Goal: Task Accomplishment & Management: Use online tool/utility

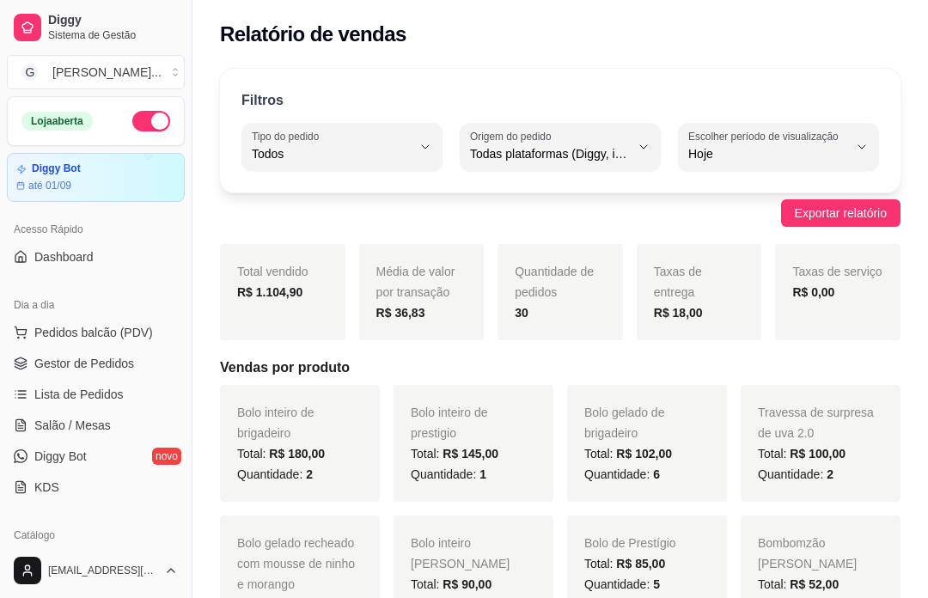
select select "ALL"
select select "0"
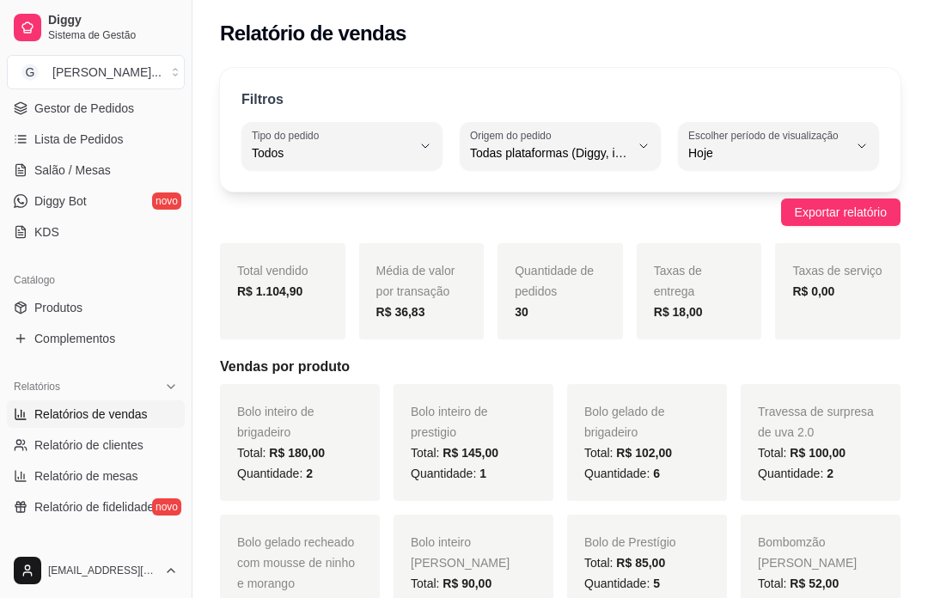
click at [138, 101] on link "Gestor de Pedidos" at bounding box center [96, 107] width 178 height 27
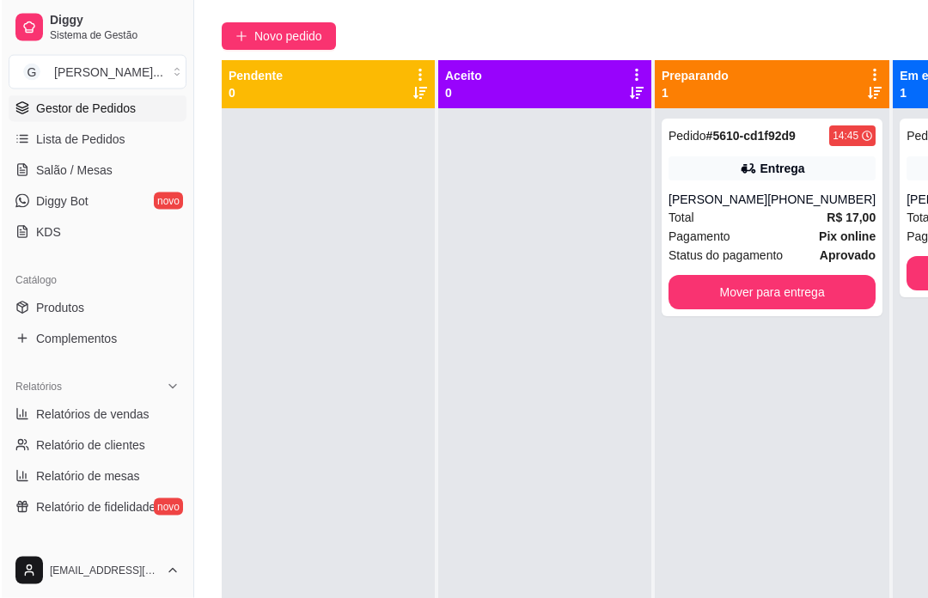
scroll to position [134, 0]
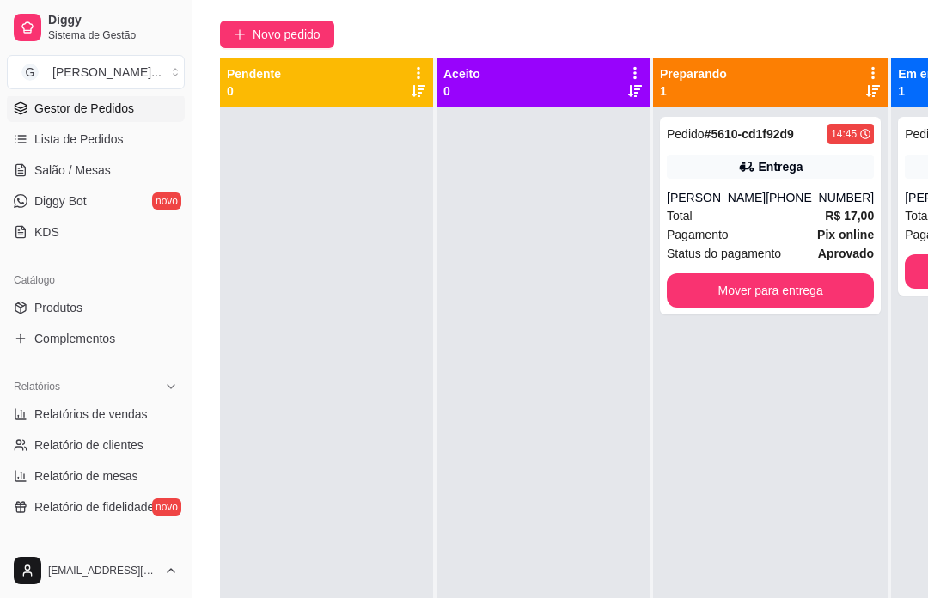
click at [304, 35] on span "Novo pedido" at bounding box center [287, 34] width 68 height 19
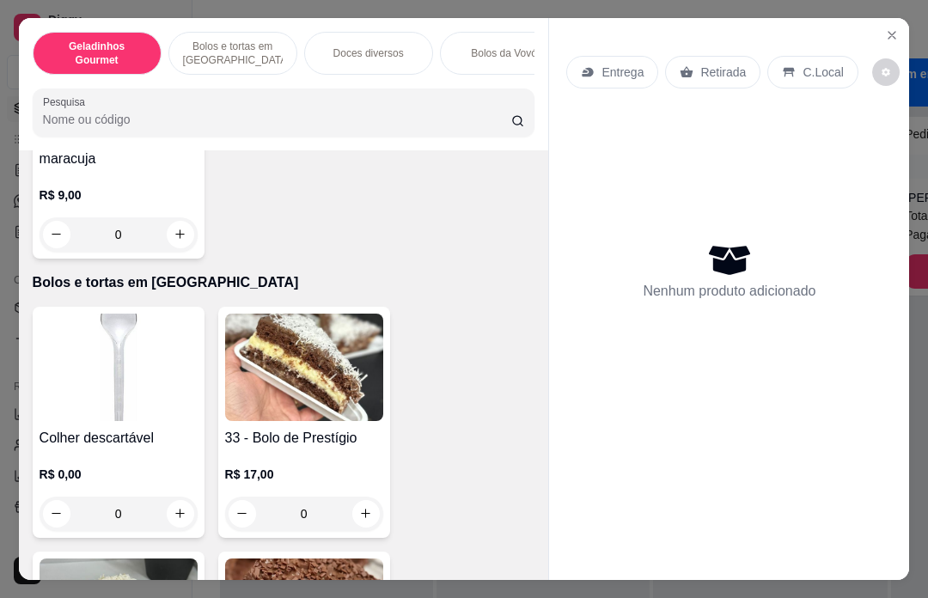
scroll to position [349, 0]
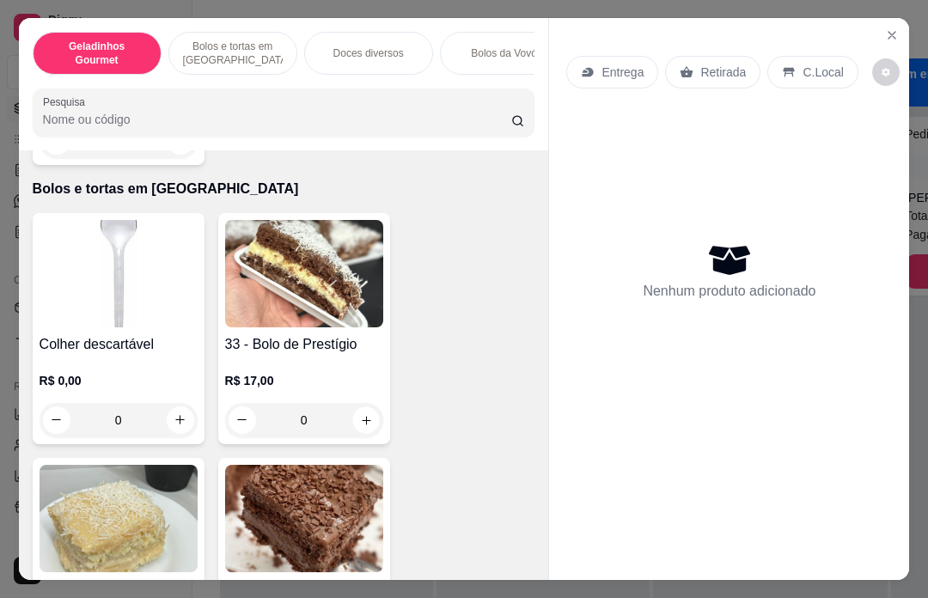
type input "1"
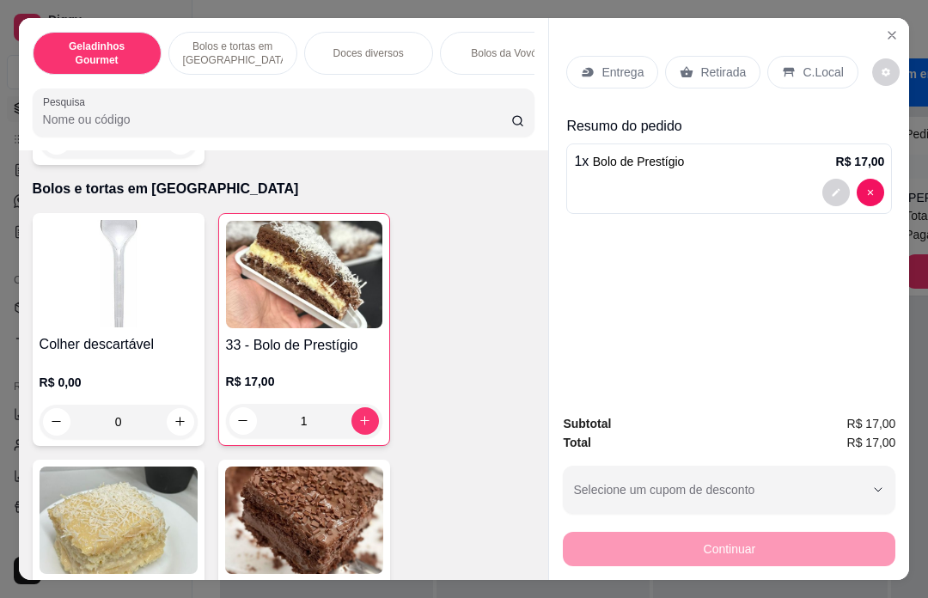
click at [630, 70] on p "Entrega" at bounding box center [622, 72] width 42 height 17
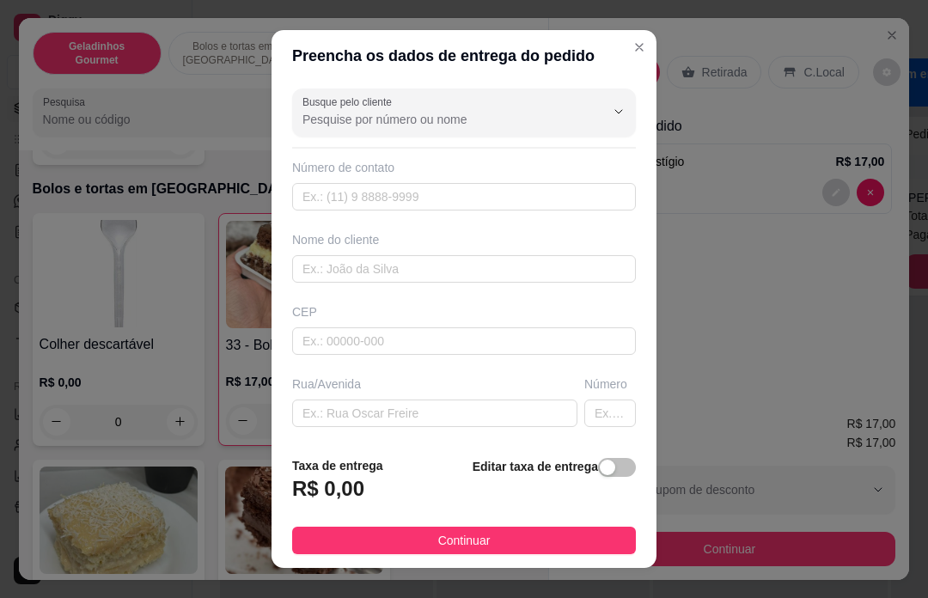
click at [643, 51] on div "Entrega Retirada C.Local" at bounding box center [729, 72] width 326 height 60
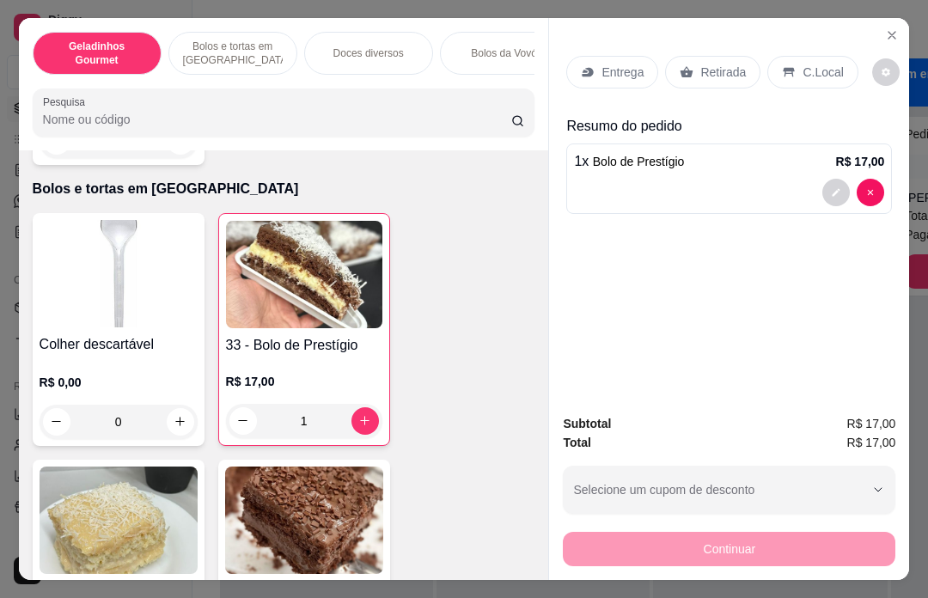
click at [743, 70] on p "Retirada" at bounding box center [723, 72] width 46 height 17
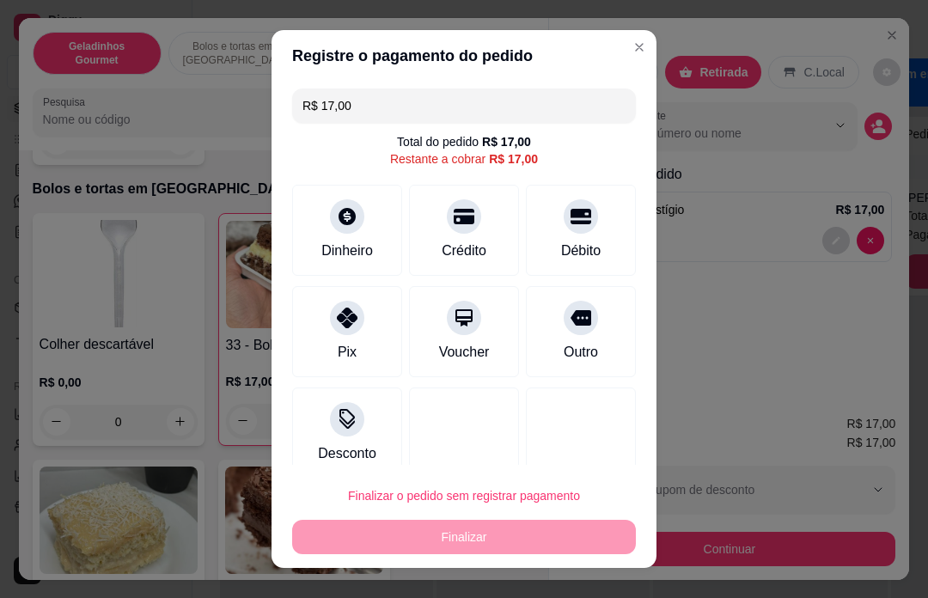
click at [578, 335] on div at bounding box center [581, 318] width 34 height 34
type input "R$ 0,00"
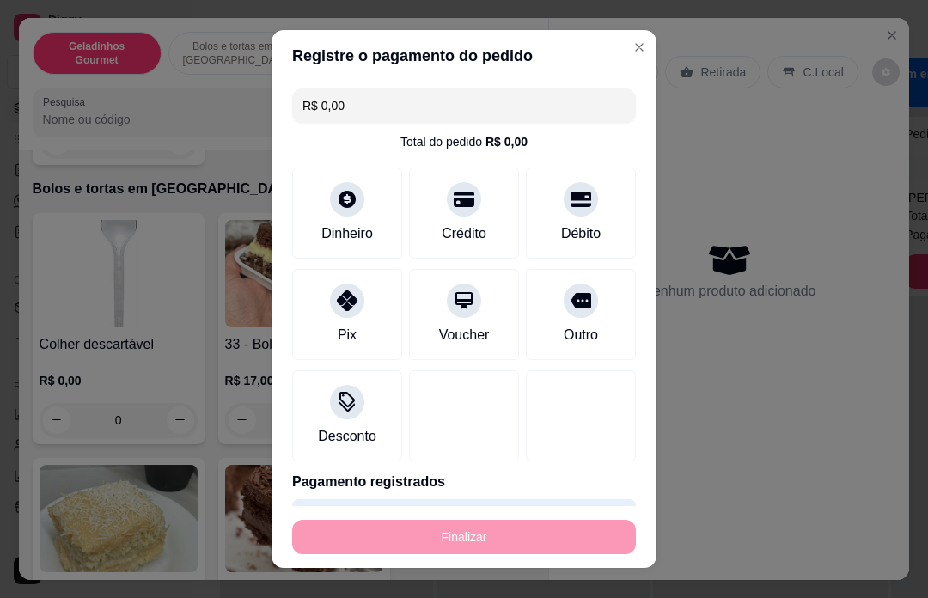
type input "0"
type input "-R$ 17,00"
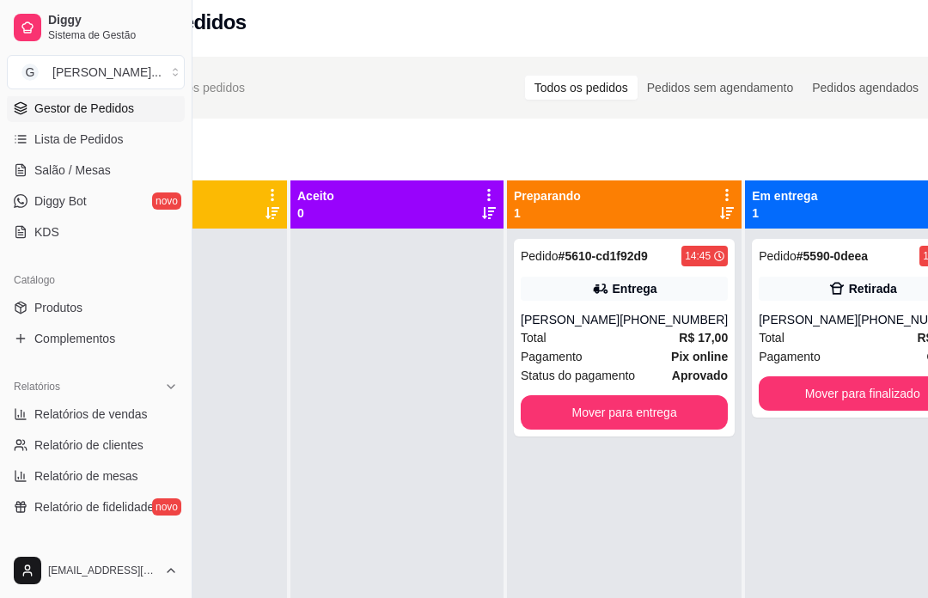
scroll to position [0, 184]
